Goal: Information Seeking & Learning: Learn about a topic

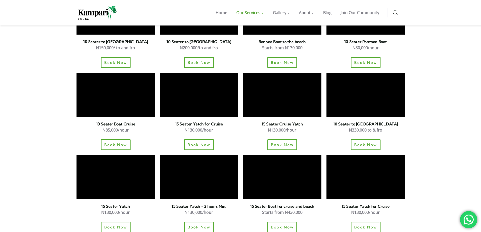
scroll to position [605, 0]
